Goal: Information Seeking & Learning: Find specific fact

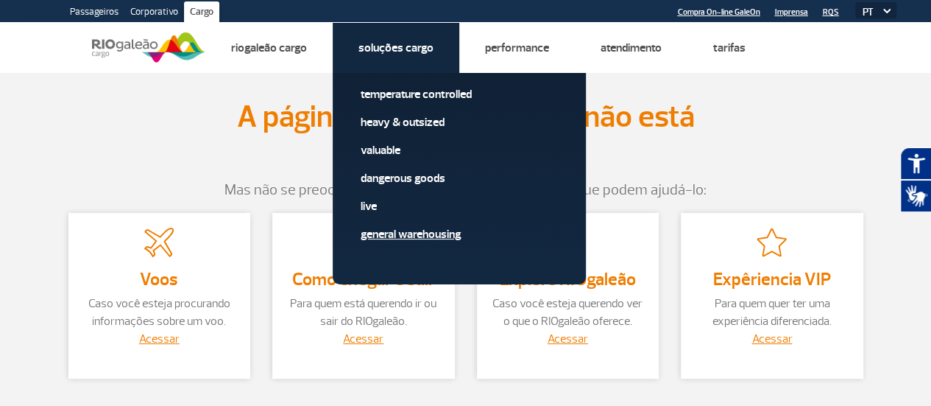
click at [383, 237] on link "General Warehousing" at bounding box center [459, 234] width 197 height 16
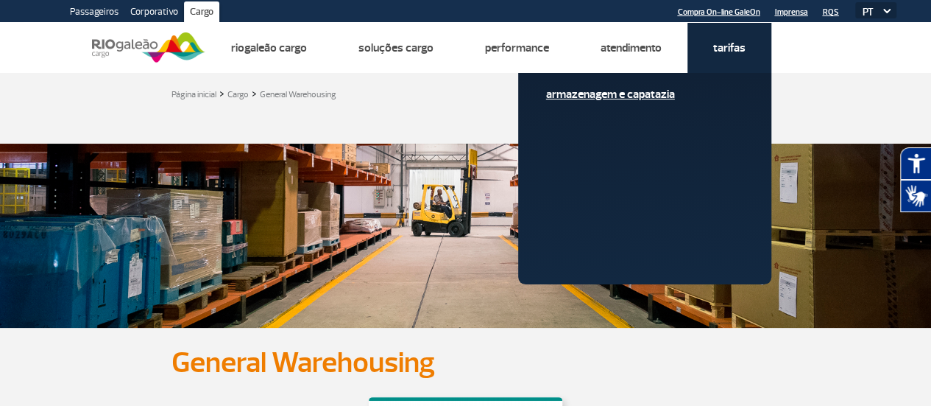
click at [663, 91] on link "Armazenagem e Capatazia" at bounding box center [644, 94] width 197 height 16
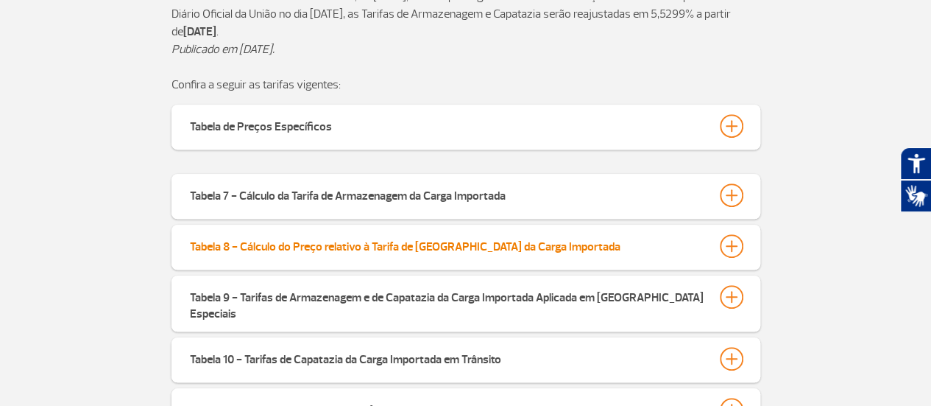
scroll to position [442, 0]
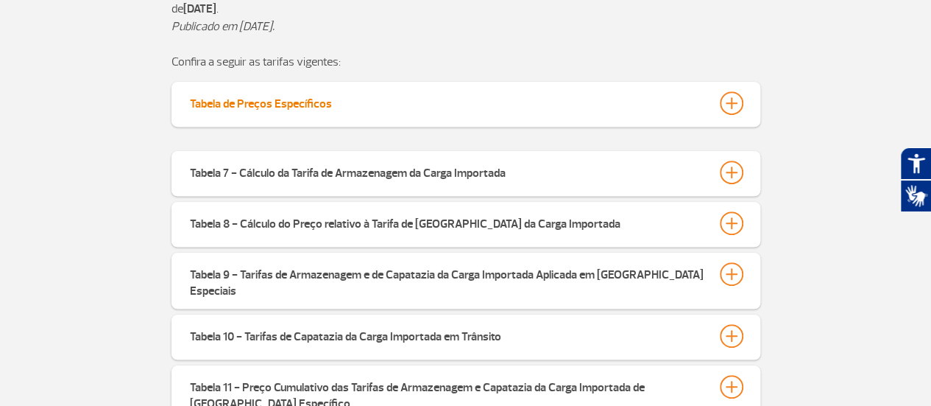
click at [330, 105] on div "Tabela de Preços Específicos" at bounding box center [261, 101] width 142 height 21
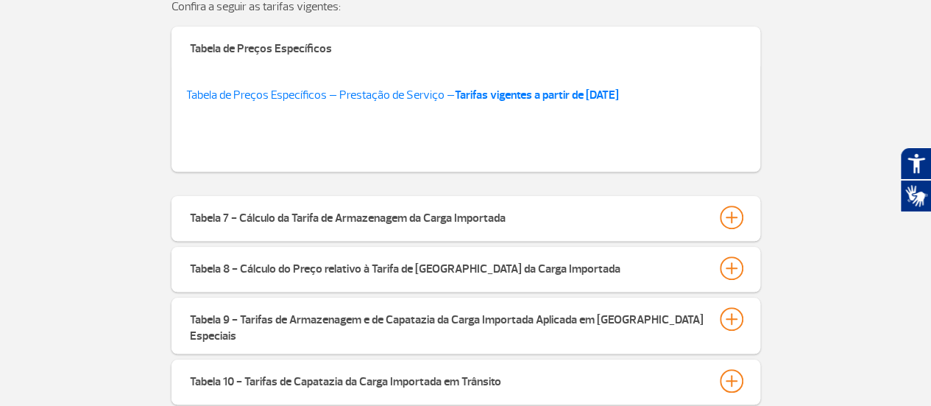
scroll to position [589, 0]
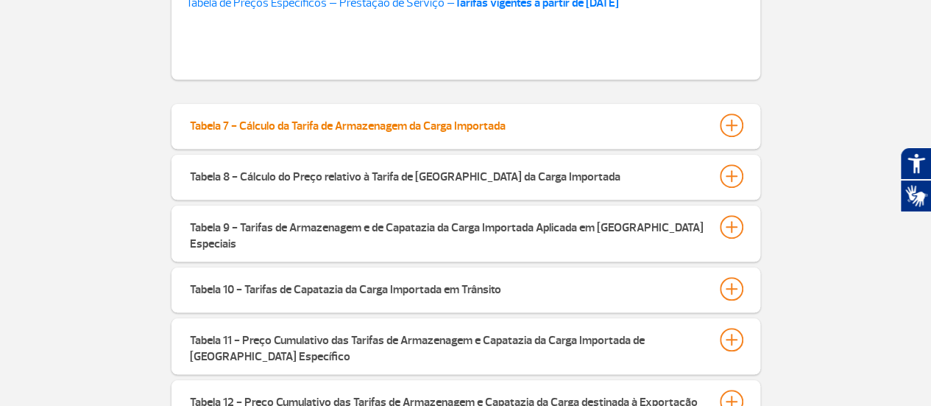
click at [343, 130] on div "Tabela 7 - Cálculo da Tarifa de Armazenagem da Carga Importada" at bounding box center [348, 123] width 316 height 21
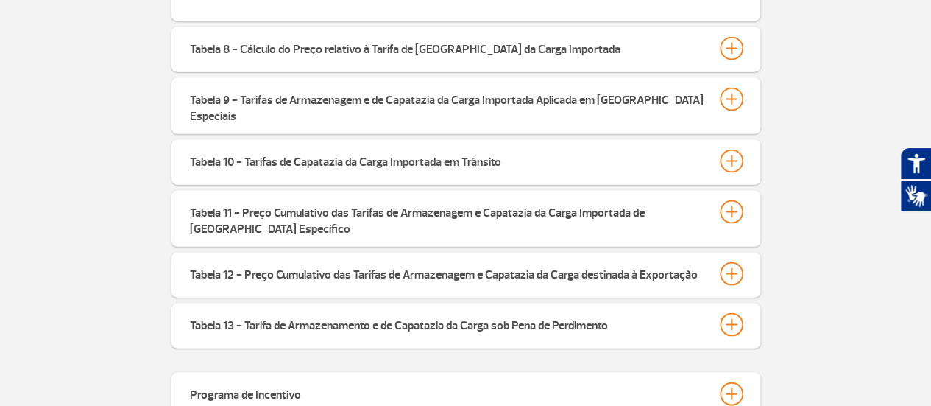
scroll to position [1398, 0]
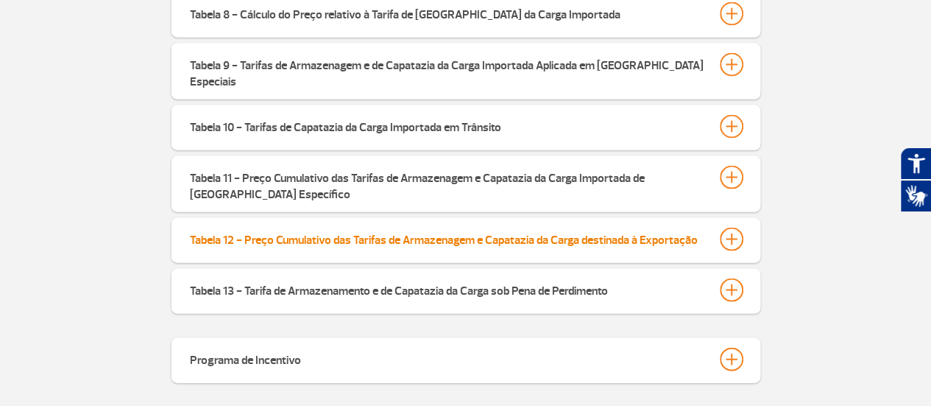
click at [467, 227] on div "Tabela 12 - Preço Cumulativo das Tarifas de Armazenagem e Capatazia da Carga de…" at bounding box center [444, 237] width 508 height 21
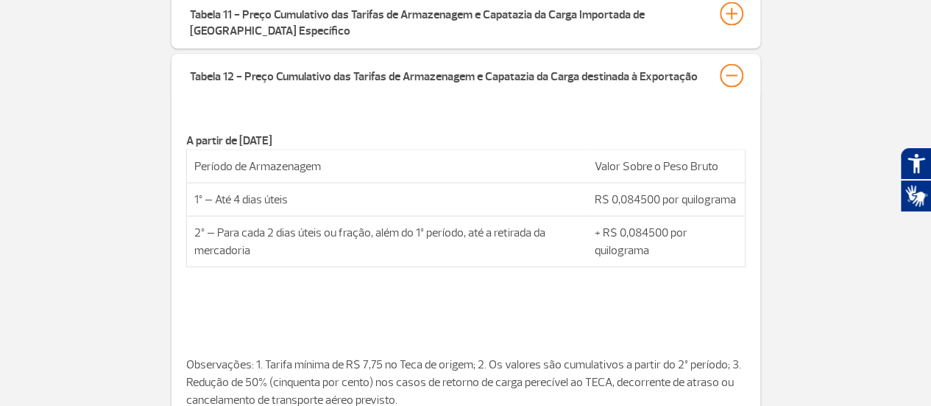
scroll to position [1546, 0]
